Goal: Download file/media

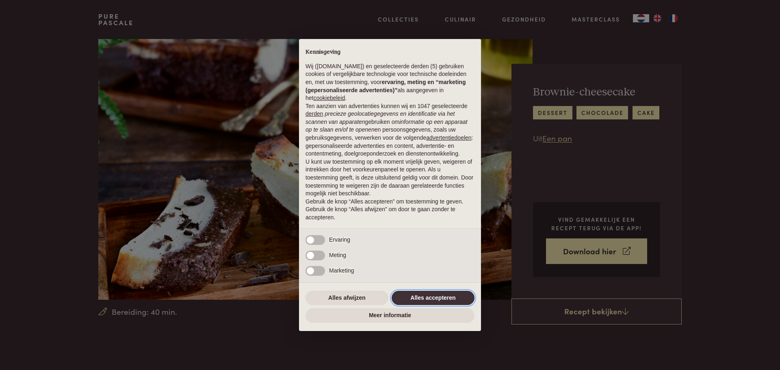
click at [438, 296] on button "Alles accepteren" at bounding box center [433, 298] width 83 height 15
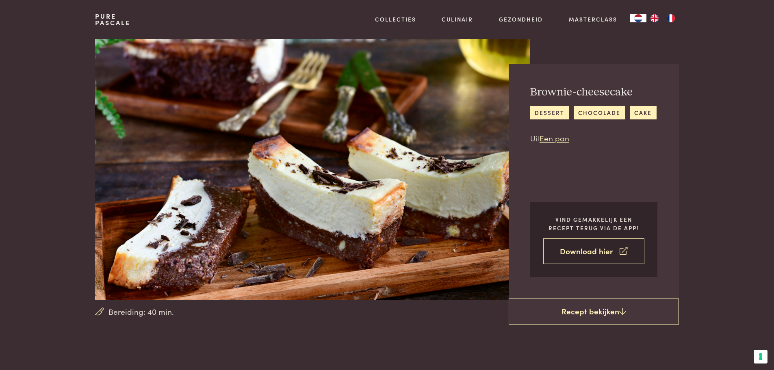
click at [593, 251] on link "Download hier" at bounding box center [593, 251] width 101 height 26
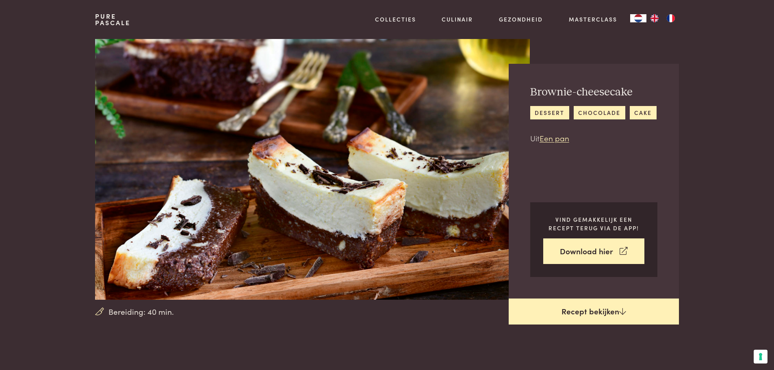
click at [598, 308] on link "Recept bekijken" at bounding box center [594, 312] width 170 height 26
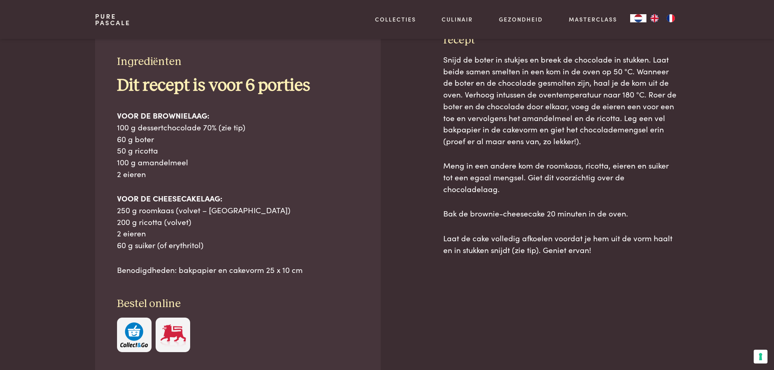
scroll to position [367, 0]
